Goal: Task Accomplishment & Management: Use online tool/utility

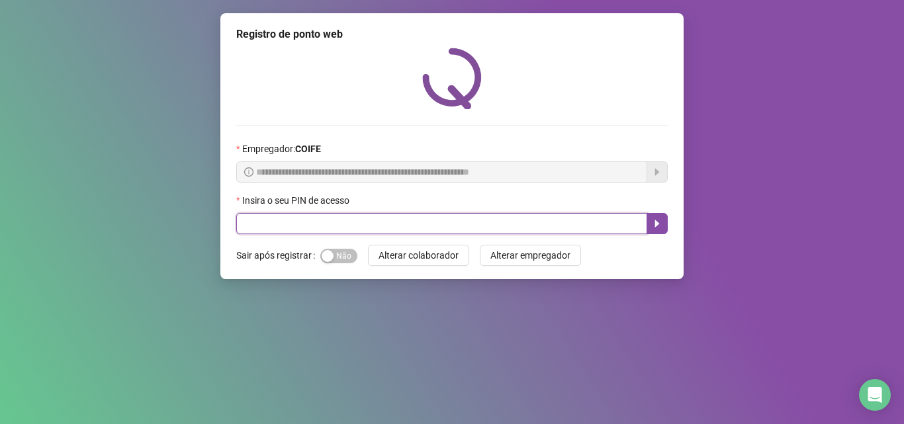
click at [412, 223] on input "text" at bounding box center [441, 223] width 411 height 21
type input "*****"
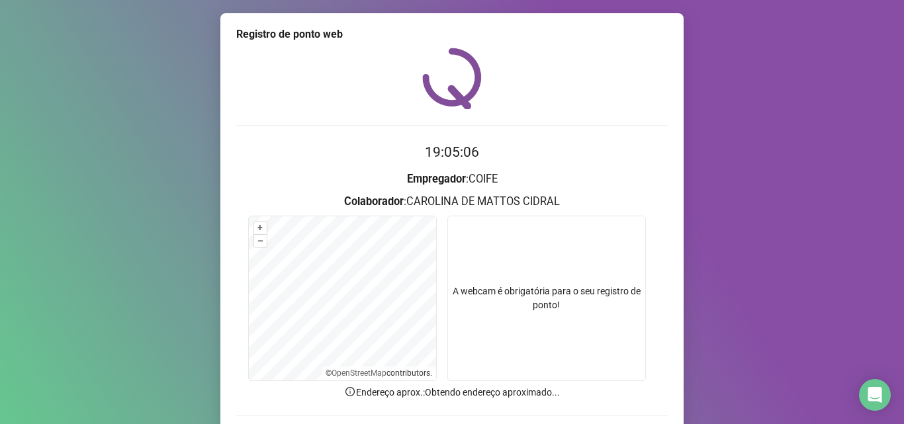
scroll to position [93, 0]
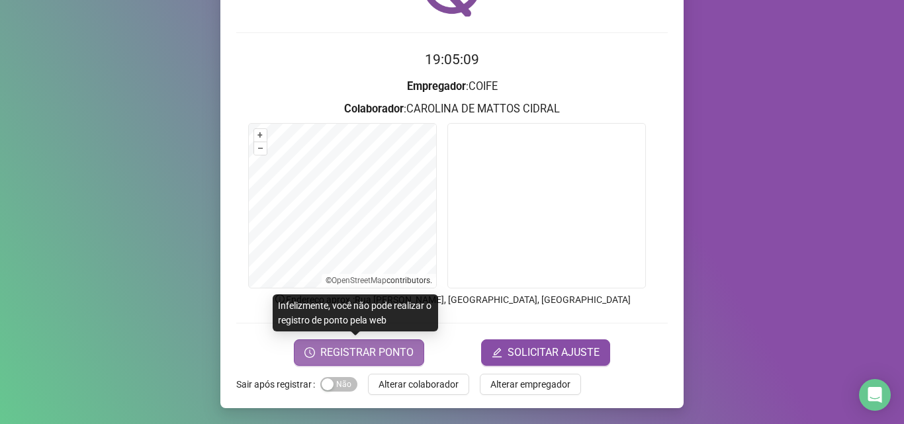
click at [386, 344] on button "REGISTRAR PONTO" at bounding box center [359, 353] width 130 height 26
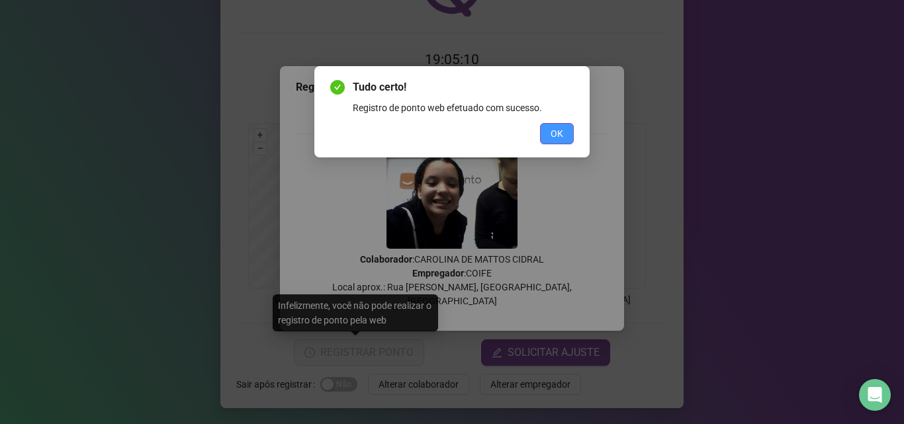
click at [568, 136] on button "OK" at bounding box center [557, 133] width 34 height 21
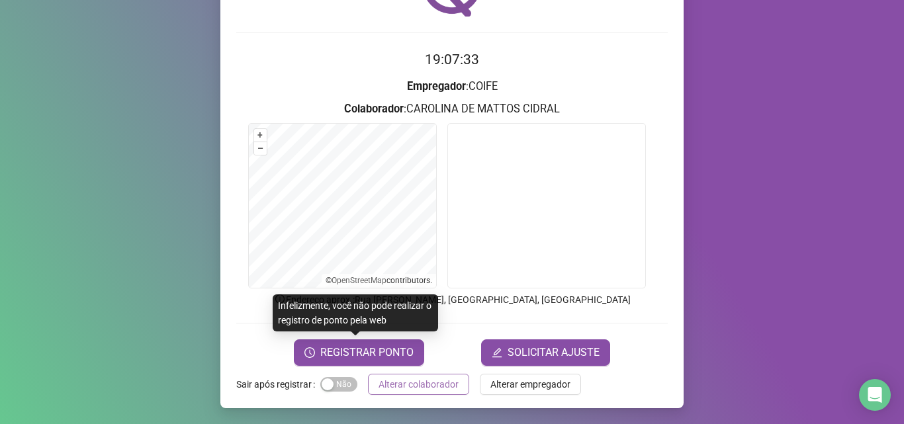
click at [387, 385] on span "Alterar colaborador" at bounding box center [419, 384] width 80 height 15
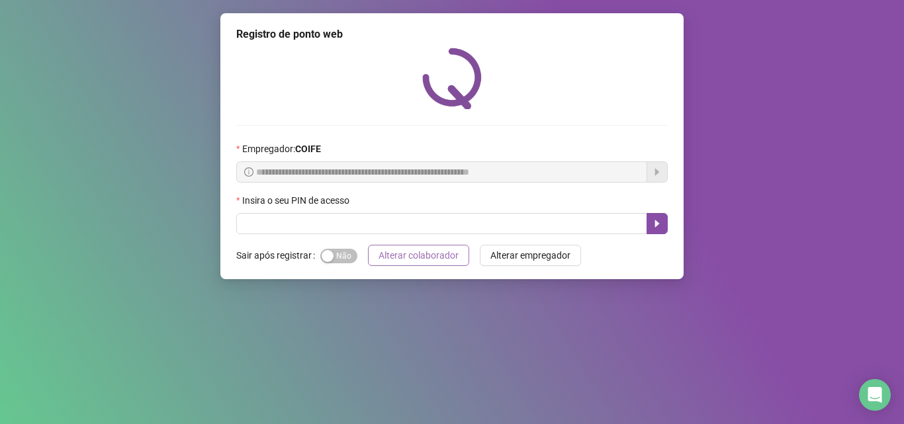
scroll to position [0, 0]
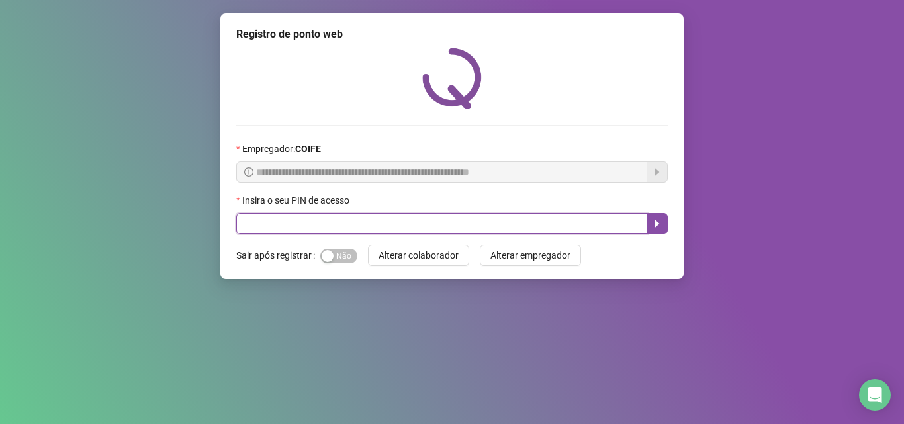
click at [348, 232] on input "text" at bounding box center [441, 223] width 411 height 21
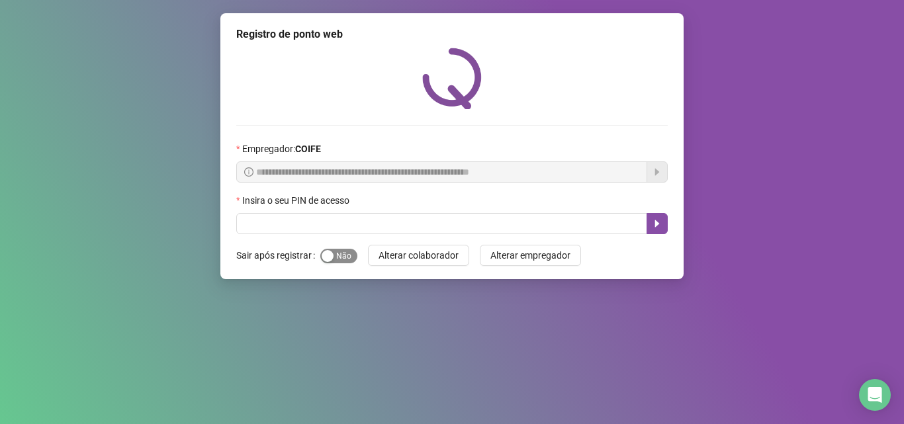
click at [336, 259] on span "Sim Não" at bounding box center [338, 256] width 37 height 15
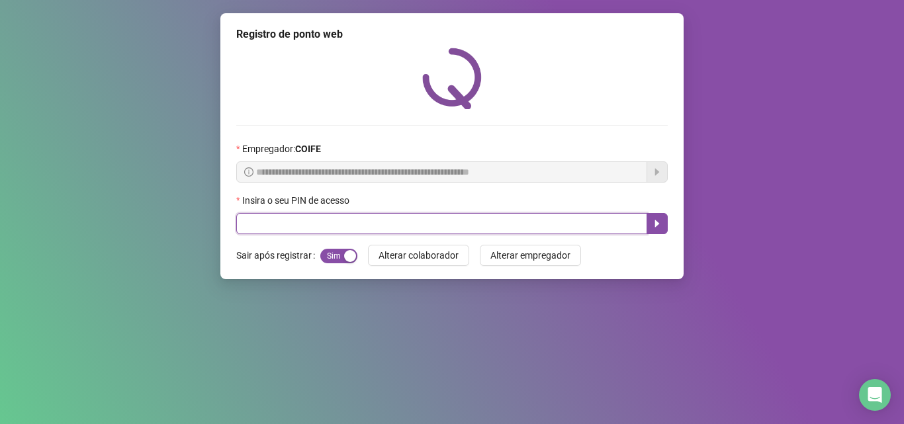
click at [341, 216] on input "text" at bounding box center [441, 223] width 411 height 21
type input "*****"
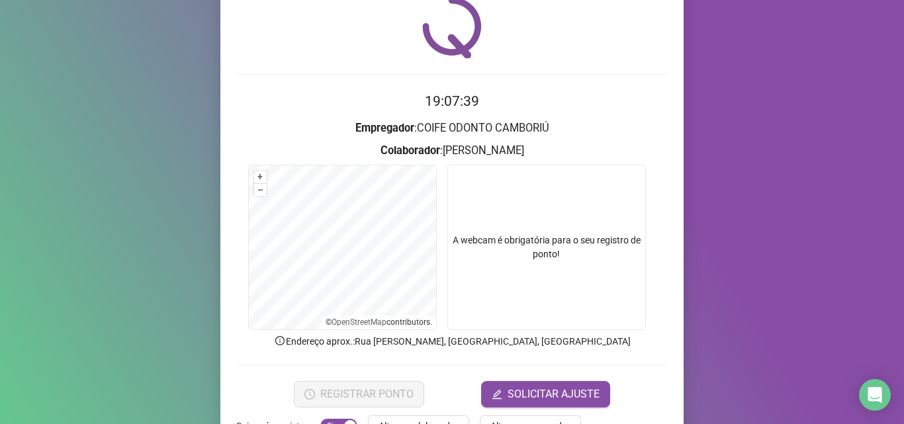
scroll to position [93, 0]
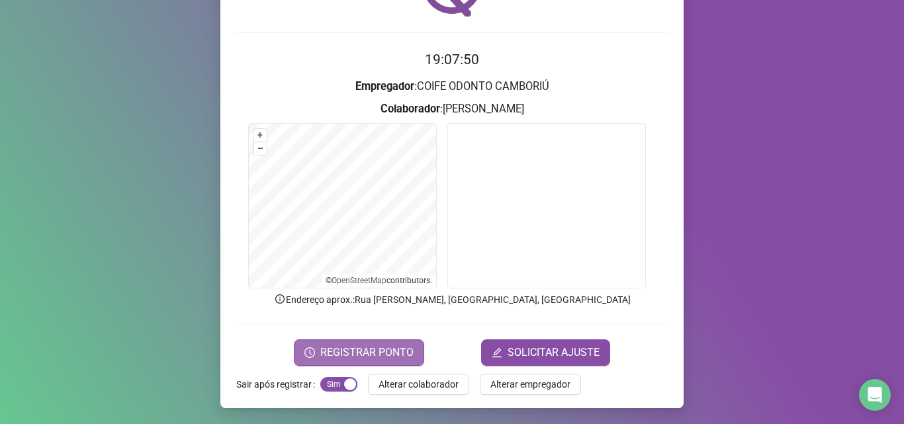
click at [363, 353] on span "REGISTRAR PONTO" at bounding box center [366, 353] width 93 height 16
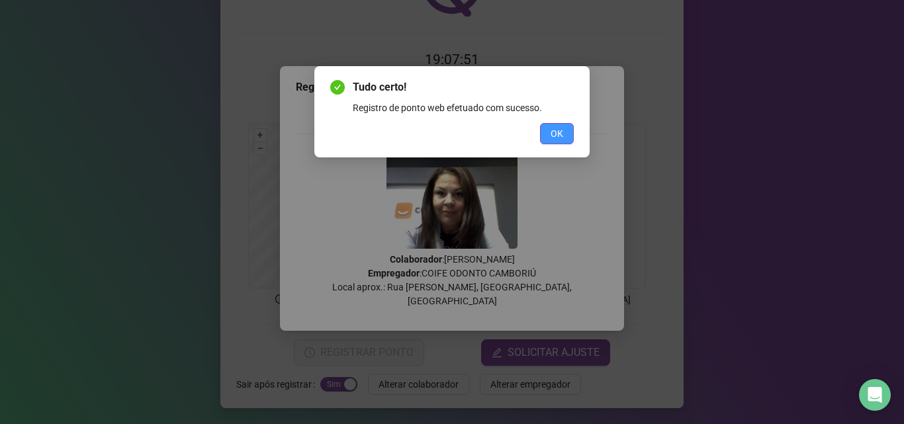
click at [550, 142] on button "OK" at bounding box center [557, 133] width 34 height 21
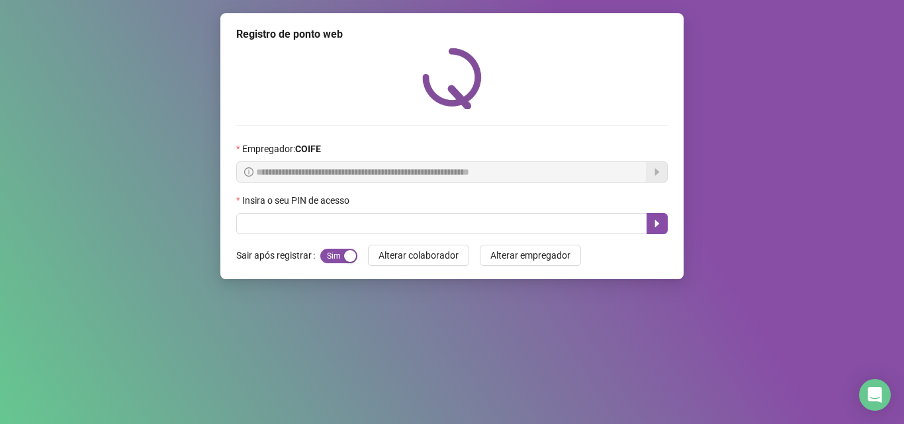
scroll to position [0, 0]
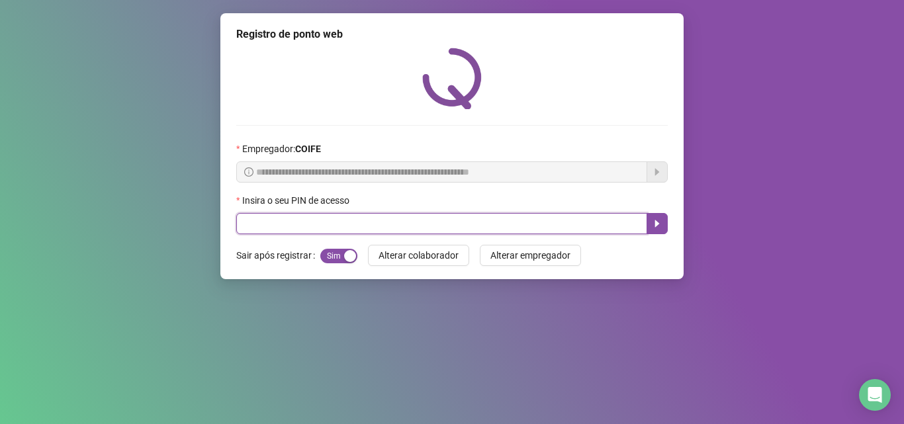
click at [402, 223] on input "text" at bounding box center [441, 223] width 411 height 21
type input "*****"
click at [651, 216] on button "button" at bounding box center [657, 223] width 21 height 21
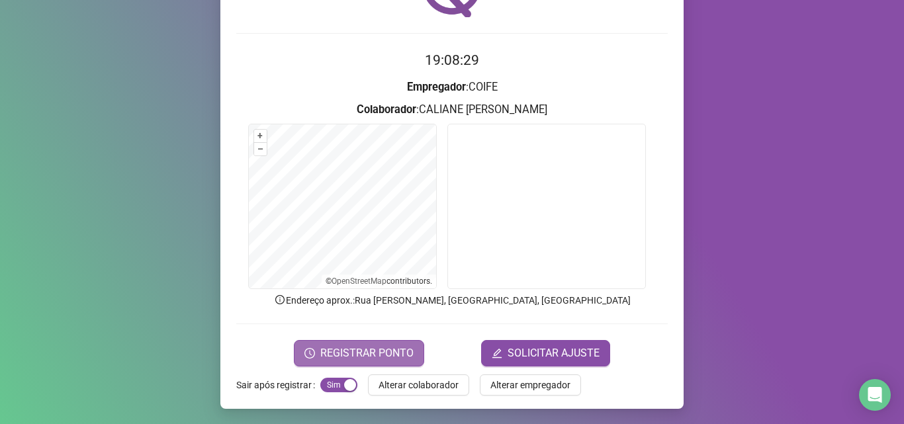
scroll to position [93, 0]
click at [352, 345] on span "REGISTRAR PONTO" at bounding box center [366, 353] width 93 height 16
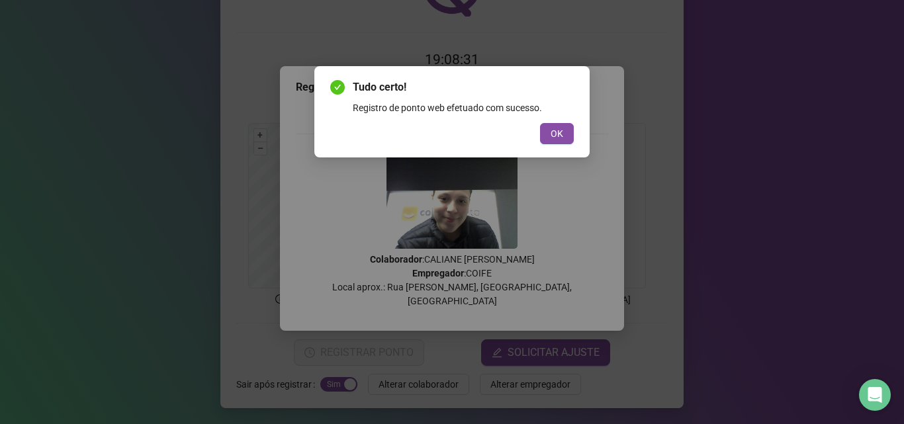
drag, startPoint x: 553, startPoint y: 137, endPoint x: 782, endPoint y: 1, distance: 265.9
click at [555, 131] on span "OK" at bounding box center [557, 133] width 13 height 15
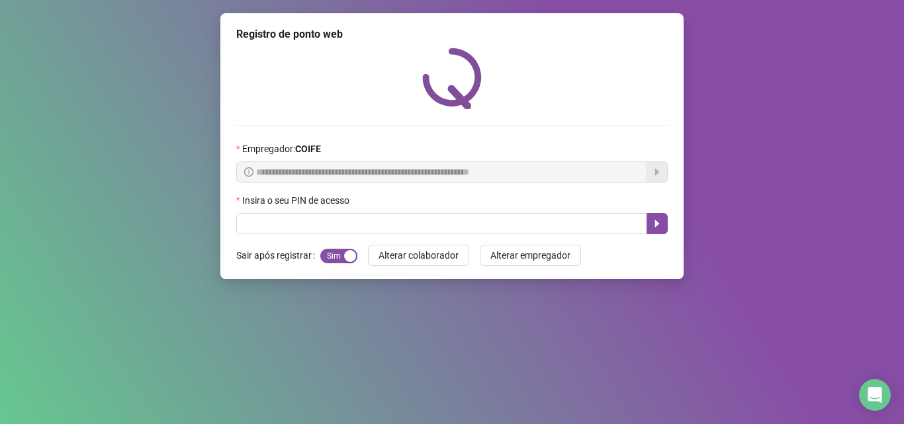
scroll to position [0, 0]
